Goal: Task Accomplishment & Management: Manage account settings

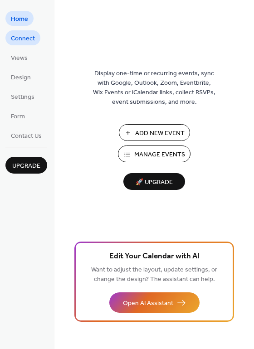
click at [24, 38] on span "Connect" at bounding box center [23, 39] width 24 height 10
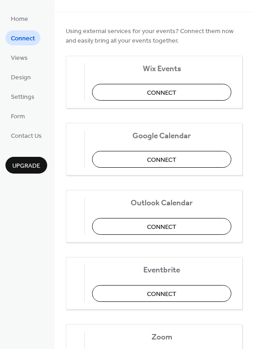
scroll to position [59, 0]
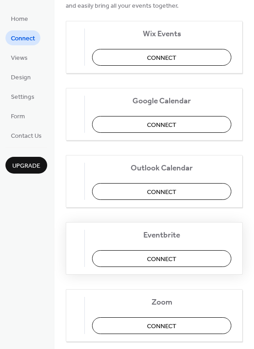
click at [150, 256] on button "Connect" at bounding box center [161, 258] width 139 height 17
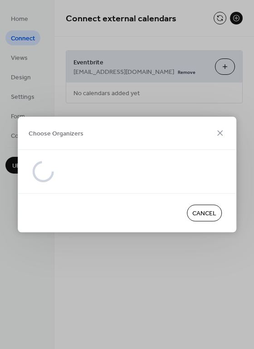
scroll to position [0, 0]
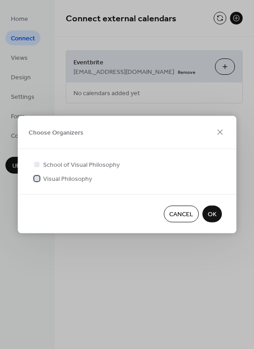
click at [82, 179] on span "Visual Philosophy" at bounding box center [67, 179] width 49 height 10
click at [212, 215] on span "OK" at bounding box center [211, 215] width 9 height 10
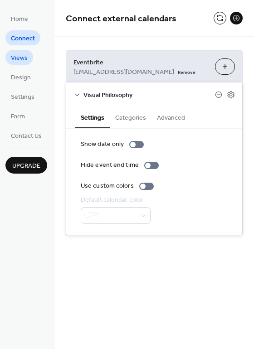
click at [24, 58] on span "Views" at bounding box center [19, 58] width 17 height 10
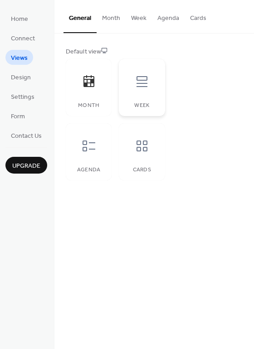
click at [139, 80] on icon at bounding box center [141, 81] width 11 height 11
click at [101, 87] on div at bounding box center [88, 81] width 27 height 27
click at [149, 153] on div at bounding box center [141, 145] width 27 height 27
click at [18, 75] on span "Design" at bounding box center [21, 78] width 20 height 10
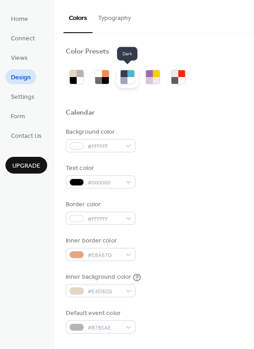
click at [130, 77] on div at bounding box center [130, 80] width 7 height 7
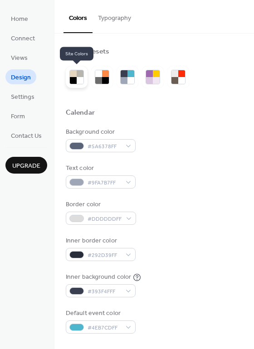
click at [74, 77] on div at bounding box center [73, 73] width 7 height 7
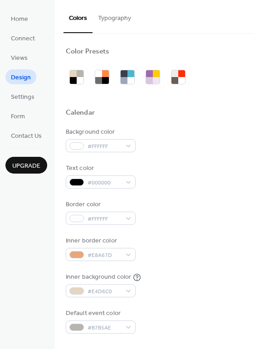
scroll to position [68, 0]
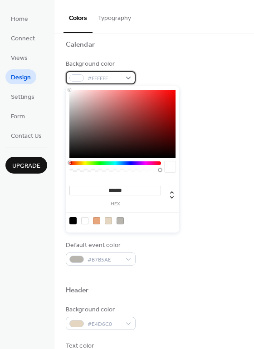
click at [113, 80] on span "#FFFFFF" at bounding box center [104, 79] width 34 height 10
click at [102, 162] on div at bounding box center [114, 163] width 91 height 4
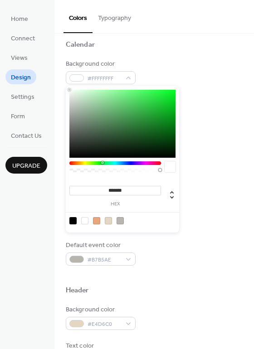
click at [110, 117] on div at bounding box center [122, 124] width 106 height 68
type input "**"
click at [106, 170] on div at bounding box center [115, 170] width 89 height 4
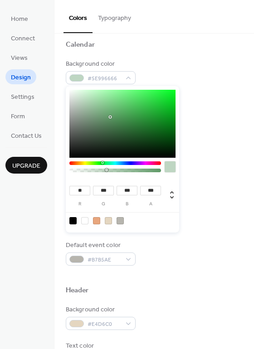
type input "**********"
click at [120, 171] on div at bounding box center [115, 170] width 89 height 4
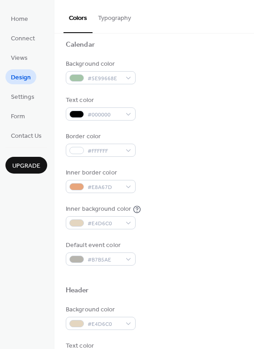
click at [180, 230] on div "Background color #5E99668E Text color #000000 Border color #FFFFFF Inner border…" at bounding box center [154, 162] width 177 height 206
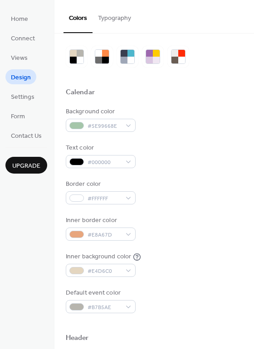
scroll to position [9, 0]
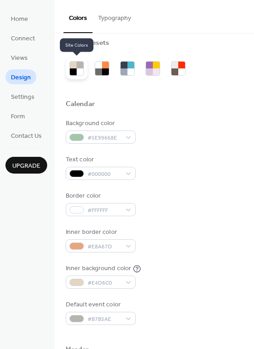
click at [78, 64] on div at bounding box center [80, 65] width 7 height 7
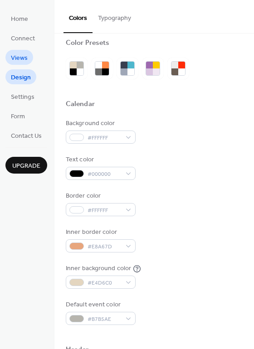
click at [25, 63] on span "Views" at bounding box center [19, 58] width 17 height 10
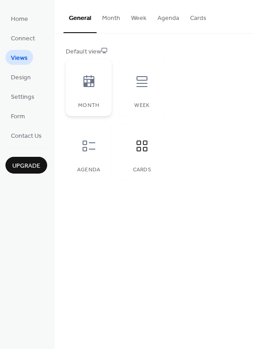
click at [92, 85] on icon at bounding box center [89, 81] width 14 height 14
click at [143, 156] on div at bounding box center [141, 145] width 27 height 27
